Goal: Check status: Check status

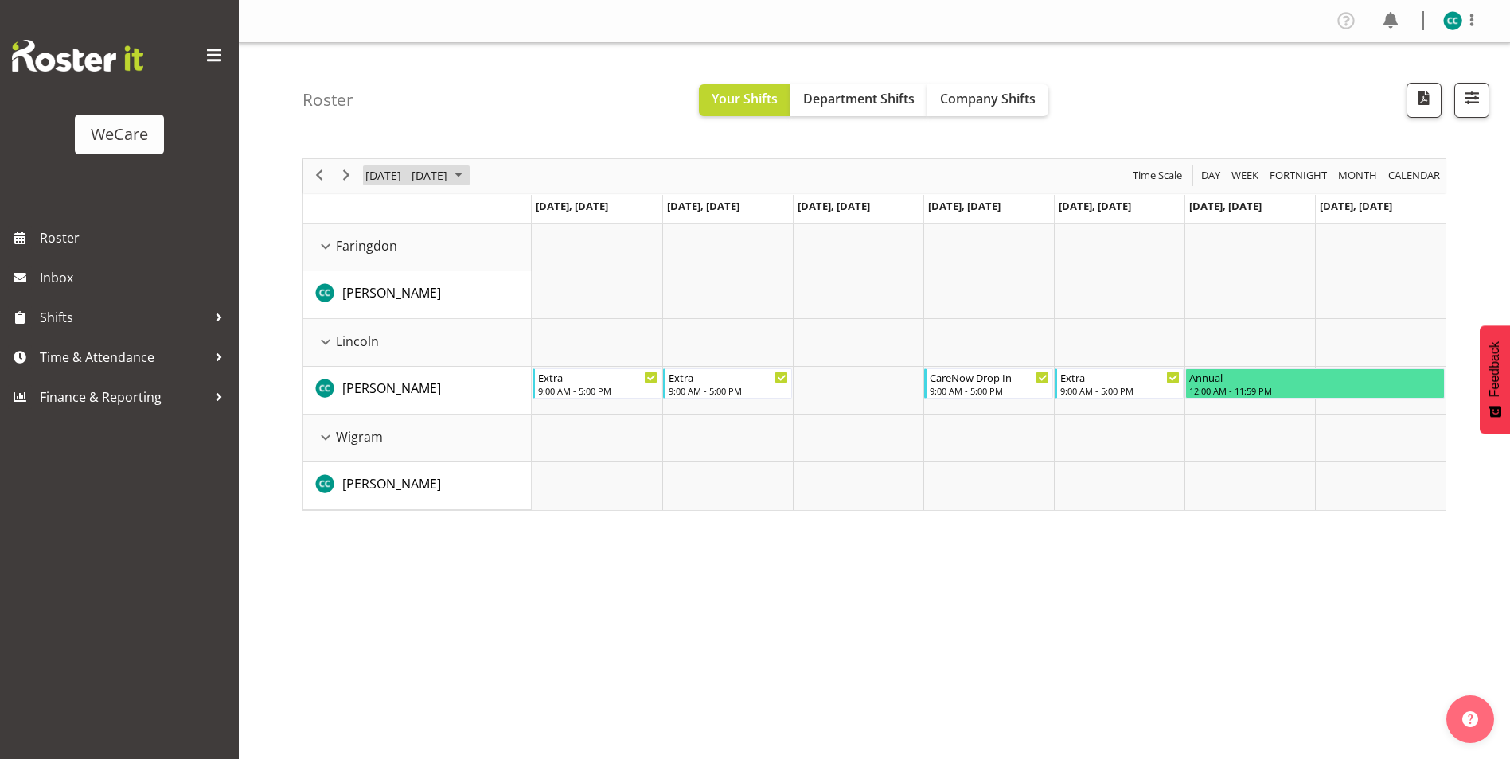
click at [449, 170] on span "[DATE] - [DATE]" at bounding box center [406, 176] width 85 height 20
drag, startPoint x: 443, startPoint y: 173, endPoint x: 714, endPoint y: 114, distance: 277.1
click at [443, 173] on span "[DATE] - [DATE]" at bounding box center [406, 176] width 85 height 20
click at [1022, 105] on span "Company Shifts" at bounding box center [987, 99] width 95 height 18
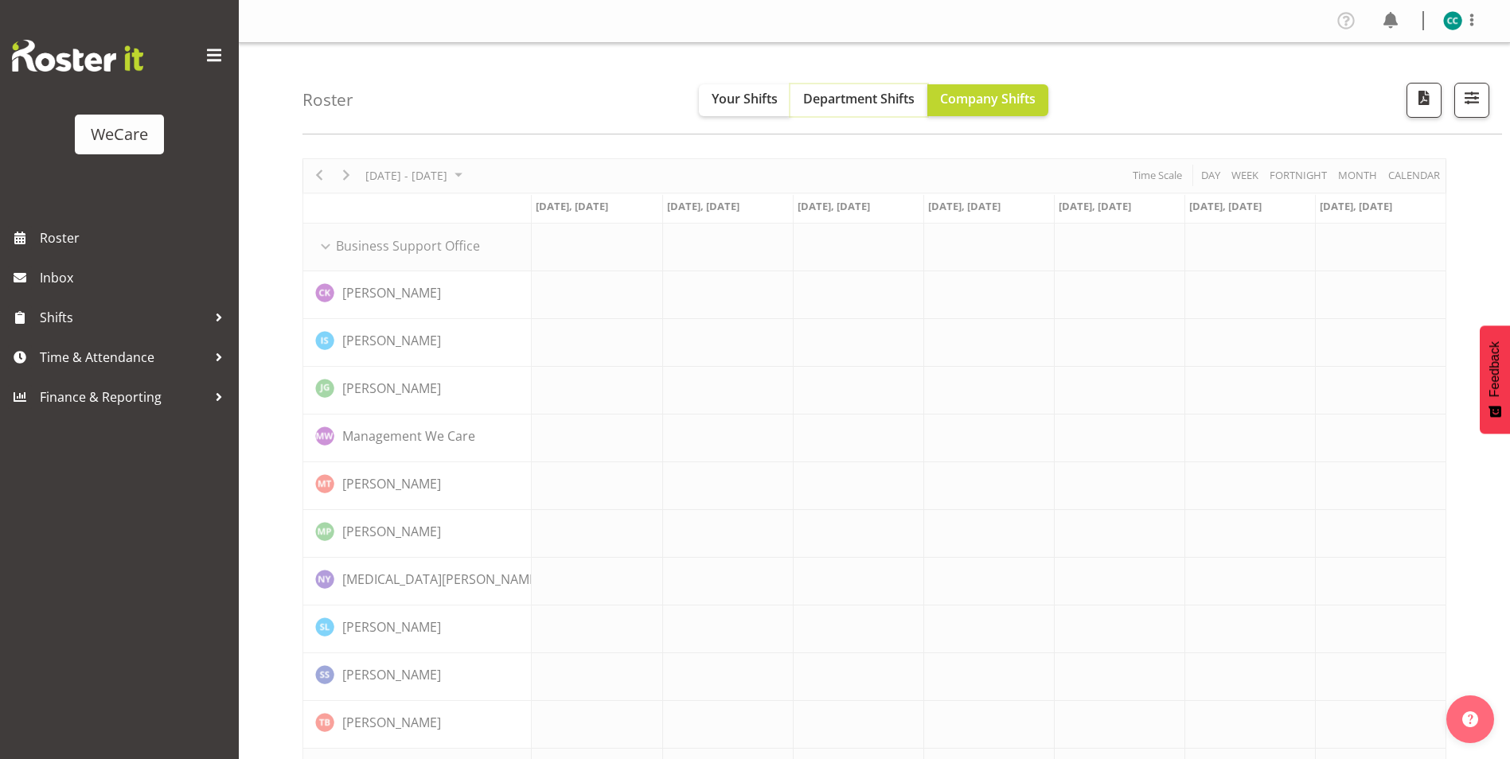
click at [861, 96] on span "Department Shifts" at bounding box center [858, 99] width 111 height 18
click at [723, 92] on span "Your Shifts" at bounding box center [744, 99] width 66 height 18
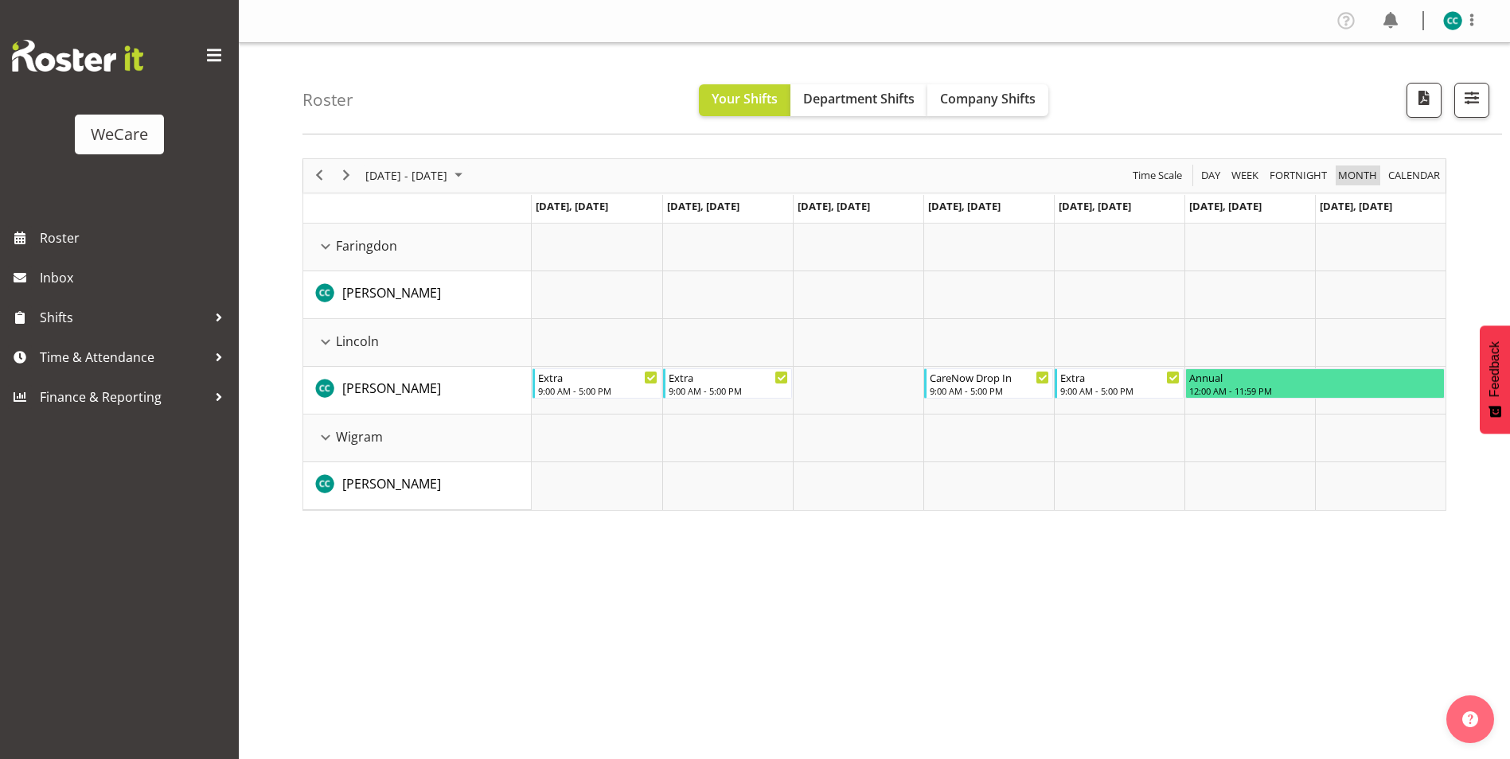
click at [1353, 173] on span "Month" at bounding box center [1357, 176] width 42 height 20
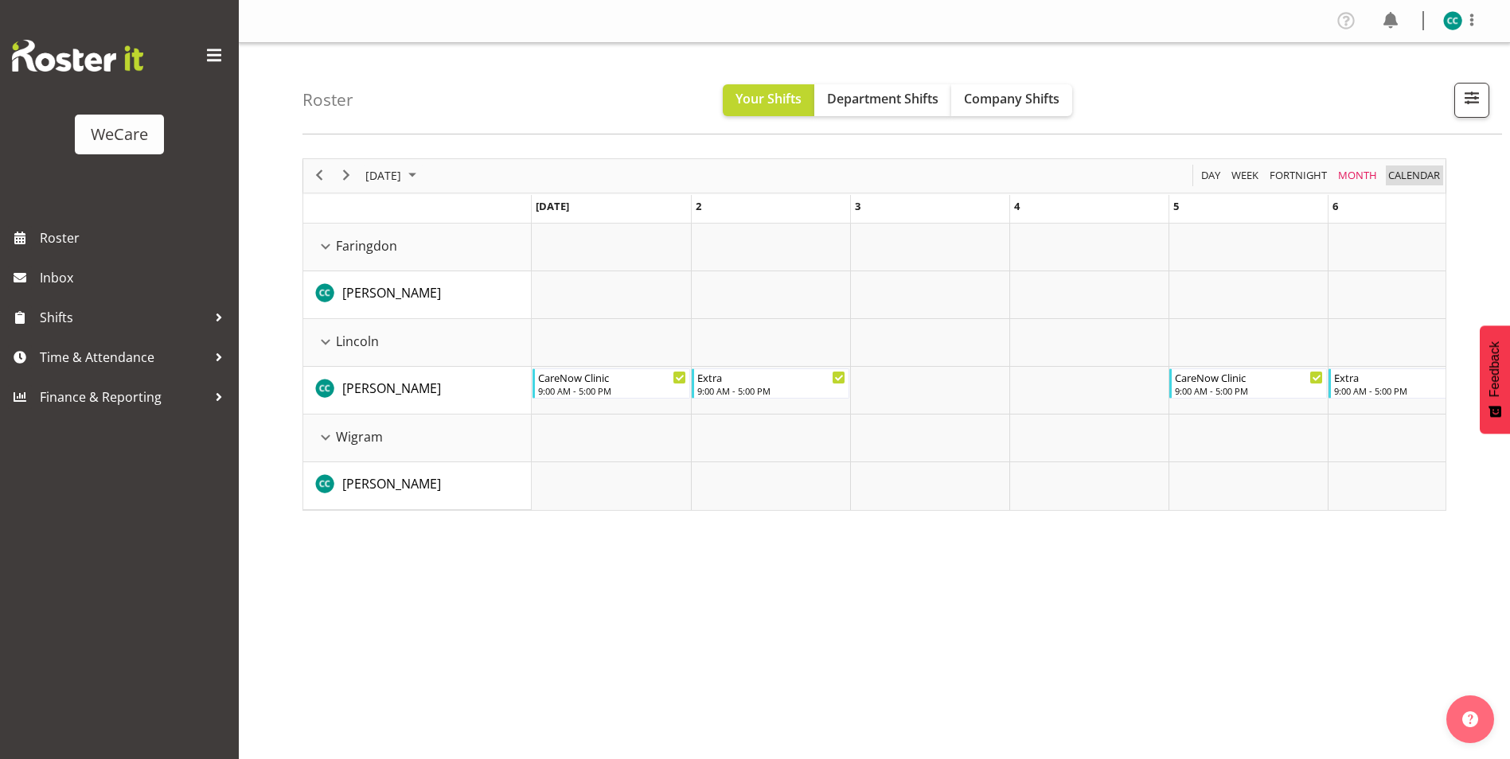
click at [1415, 171] on span "calendar" at bounding box center [1413, 176] width 55 height 20
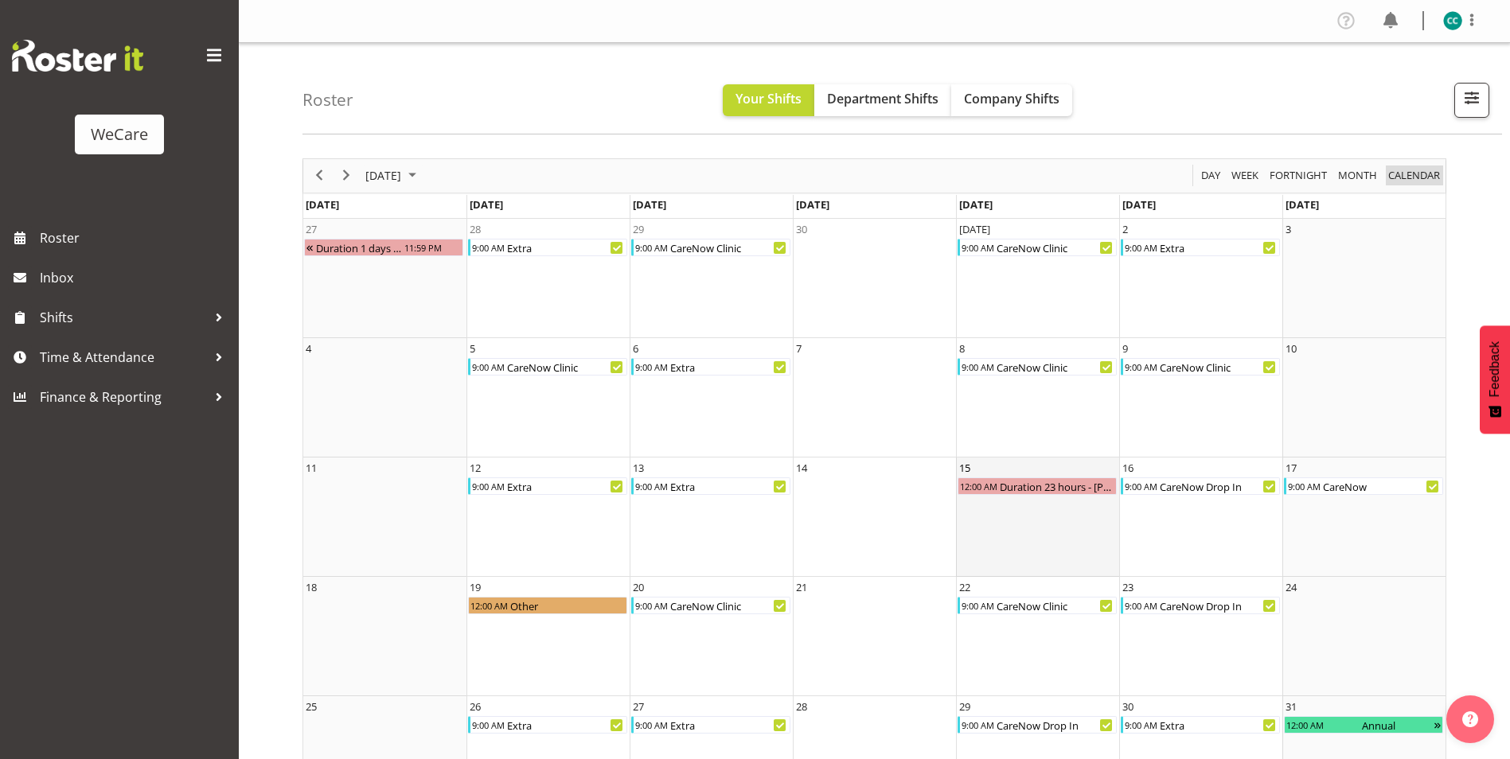
scroll to position [69, 0]
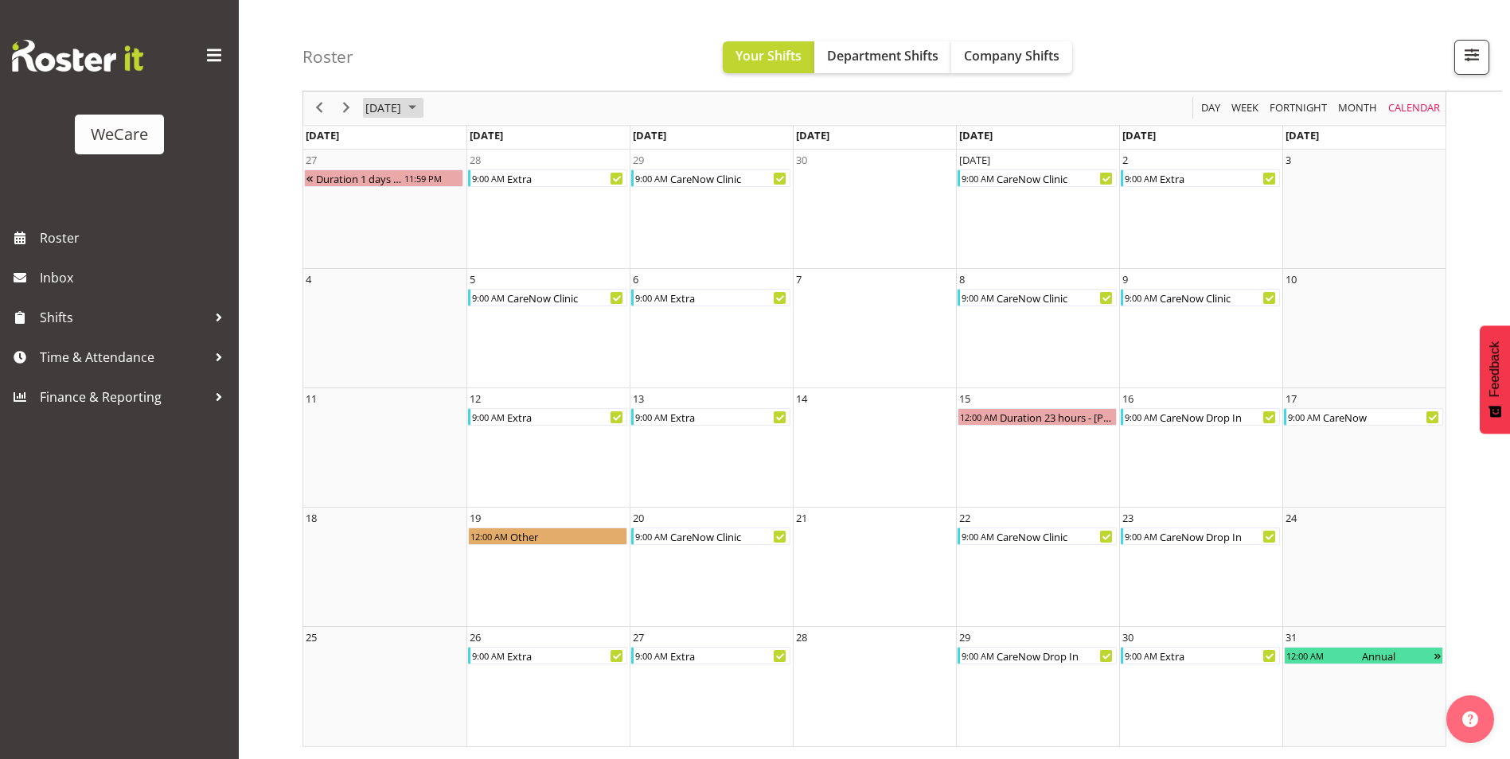
click at [388, 113] on span "[DATE]" at bounding box center [383, 109] width 39 height 20
click at [388, 293] on span "Sep" at bounding box center [391, 287] width 36 height 36
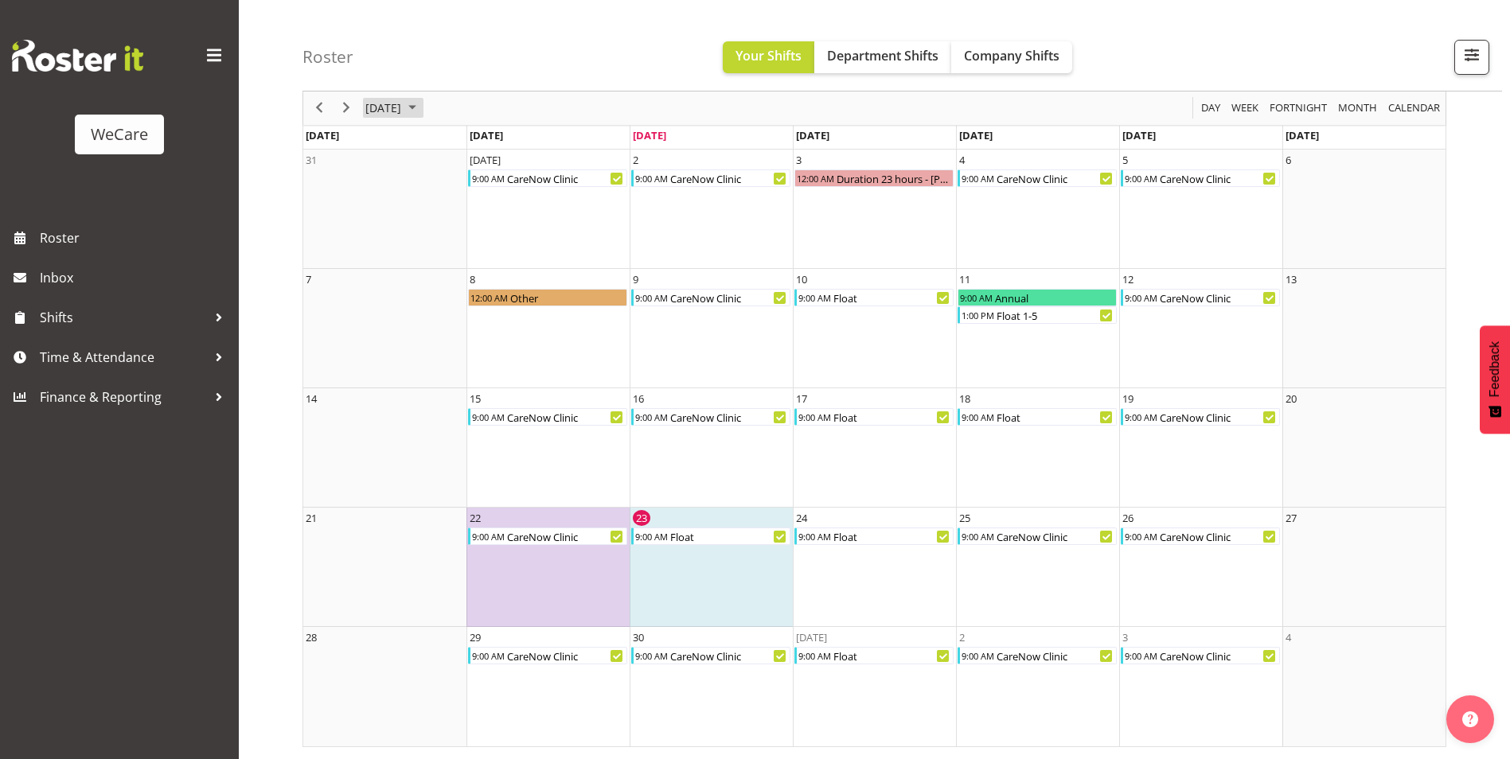
click at [403, 108] on span "[DATE]" at bounding box center [383, 109] width 39 height 20
click at [431, 290] on span "Oct" at bounding box center [436, 287] width 36 height 36
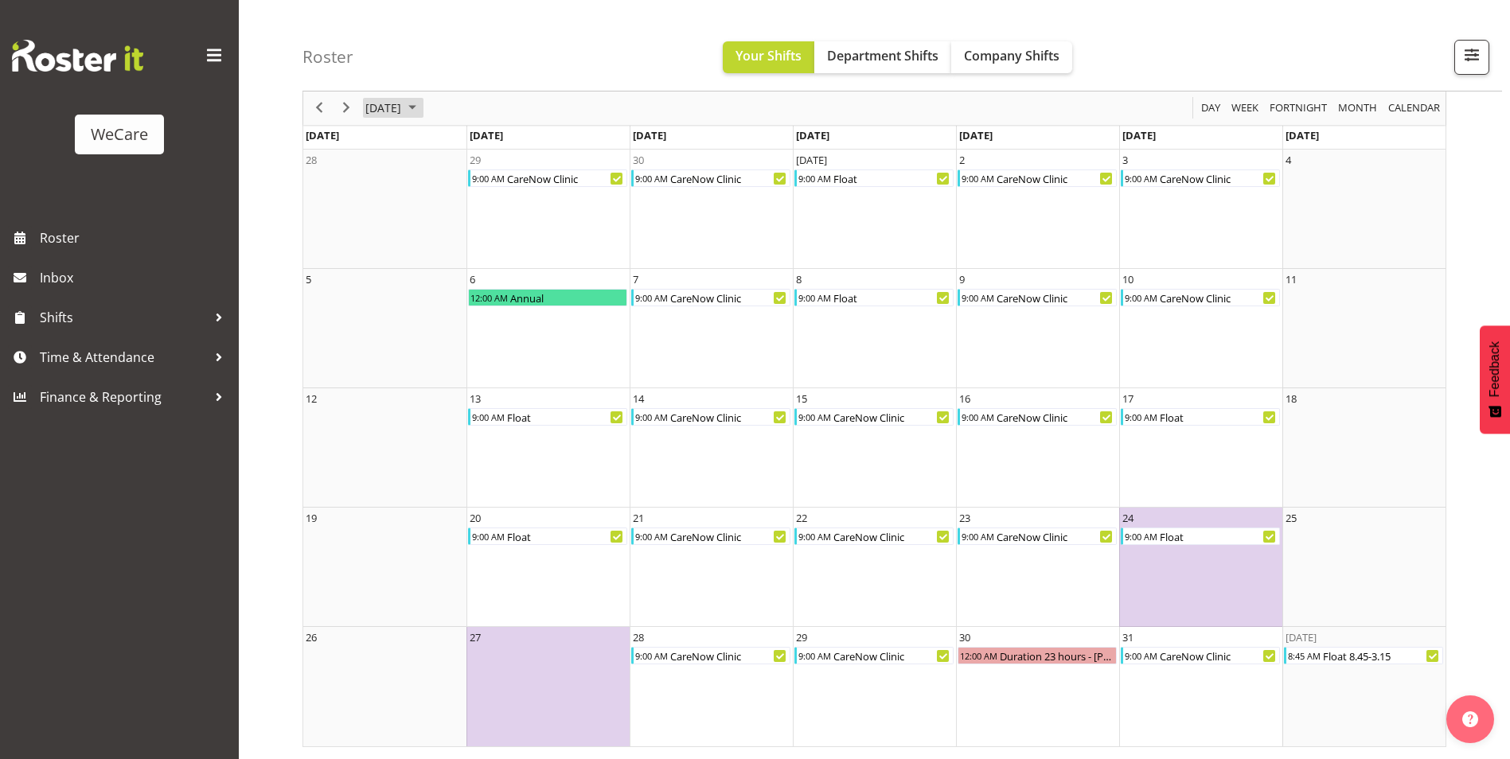
click at [422, 105] on span "October 2025" at bounding box center [412, 109] width 19 height 20
click at [474, 287] on span "Nov" at bounding box center [480, 287] width 36 height 36
